Goal: Check status: Check status

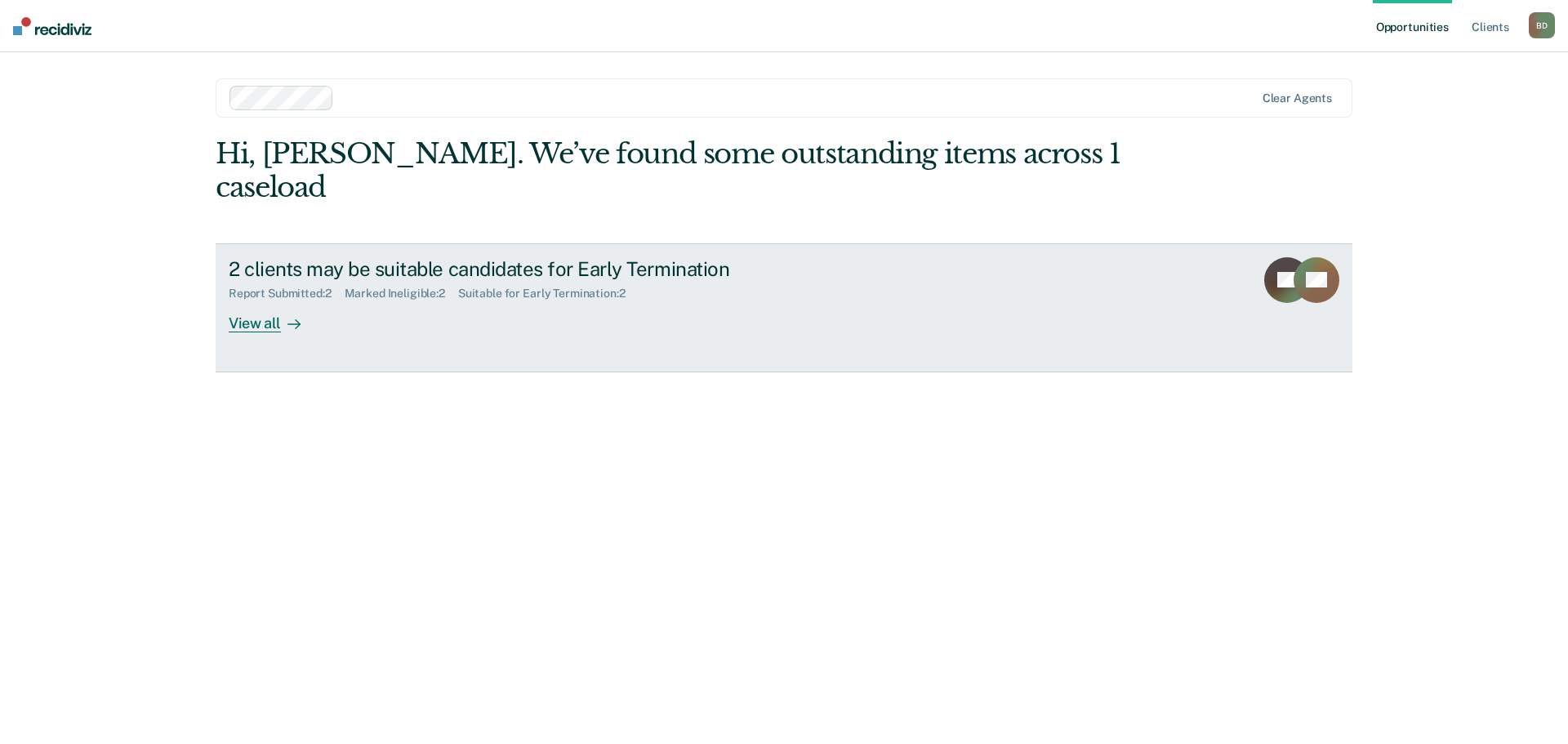
click at [383, 280] on div "Report Submitted : 2 Marked Ineligible : 2 Suitable for Early Termination : 2" at bounding box center [515, 290] width 573 height 20
